Goal: Information Seeking & Learning: Learn about a topic

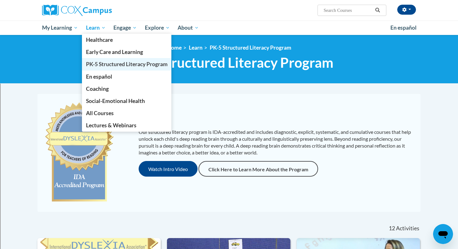
click at [97, 66] on span "PK-5 Structured Literacy Program" at bounding box center [127, 64] width 82 height 7
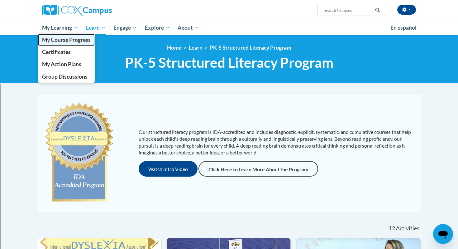
click at [61, 41] on span "My Course Progress" at bounding box center [66, 39] width 49 height 7
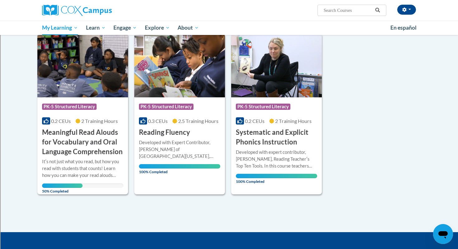
scroll to position [81, 0]
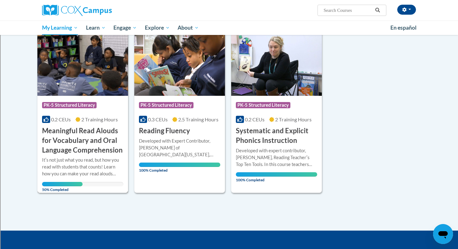
click at [73, 153] on h3 "Meaningful Read Alouds for Vocabulary and Oral Language Comprehension" at bounding box center [82, 140] width 81 height 29
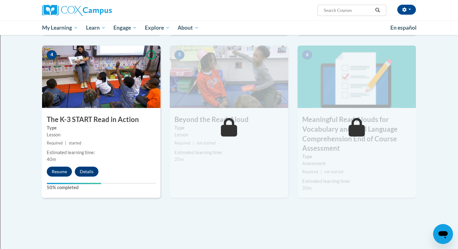
scroll to position [317, 0]
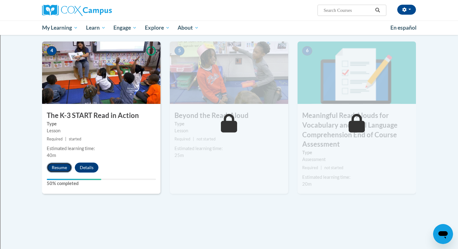
click at [53, 165] on button "Resume" at bounding box center [59, 167] width 25 height 10
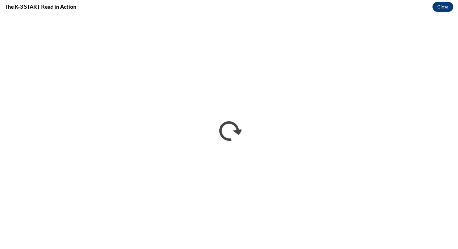
scroll to position [0, 0]
